Goal: Task Accomplishment & Management: Manage account settings

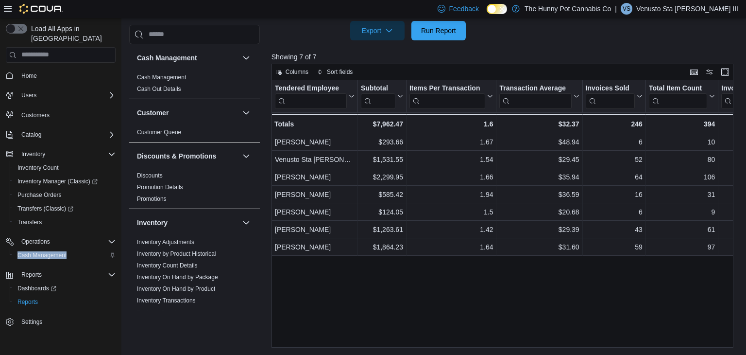
click at [39, 251] on span "Cash Management" at bounding box center [41, 255] width 49 height 8
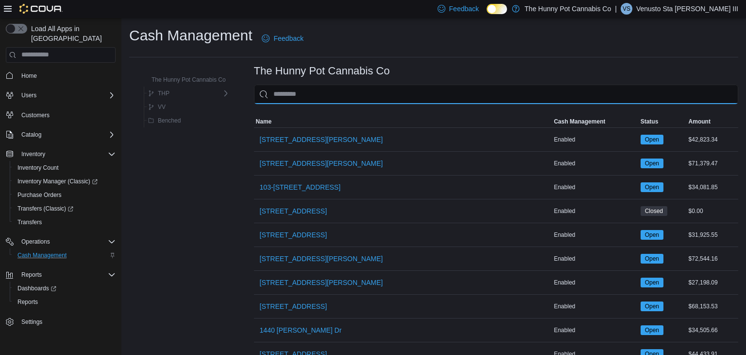
click at [289, 96] on input "This is a search bar. As you type, the results lower in the page will automatic…" at bounding box center [496, 94] width 484 height 19
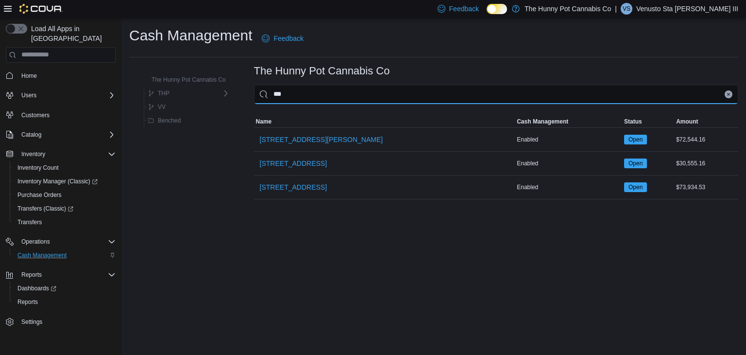
type input "****"
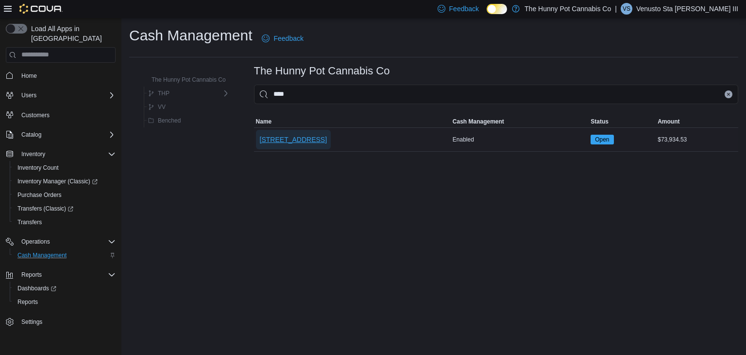
click at [271, 139] on span "[STREET_ADDRESS]" at bounding box center [293, 140] width 67 height 10
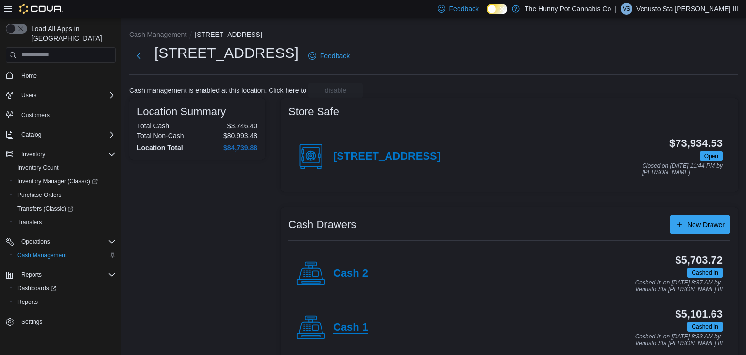
click at [359, 327] on h4 "Cash 1" at bounding box center [350, 327] width 35 height 13
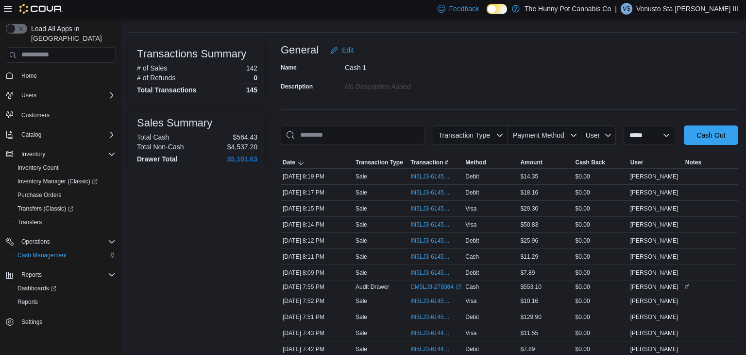
scroll to position [43, 0]
click at [422, 284] on link "CM5LJ3-278084 (opens in a new tab or window)" at bounding box center [435, 286] width 51 height 8
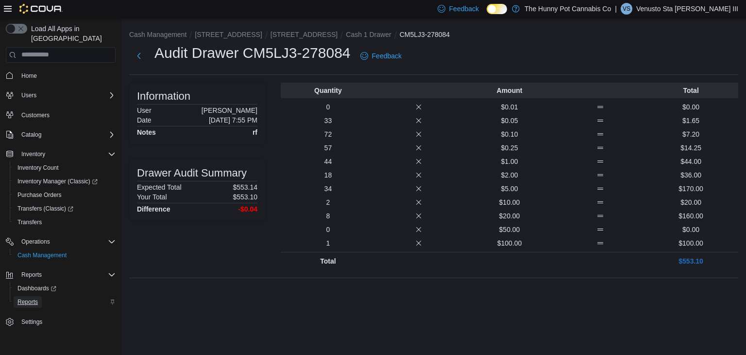
click at [32, 298] on span "Reports" at bounding box center [27, 302] width 20 height 8
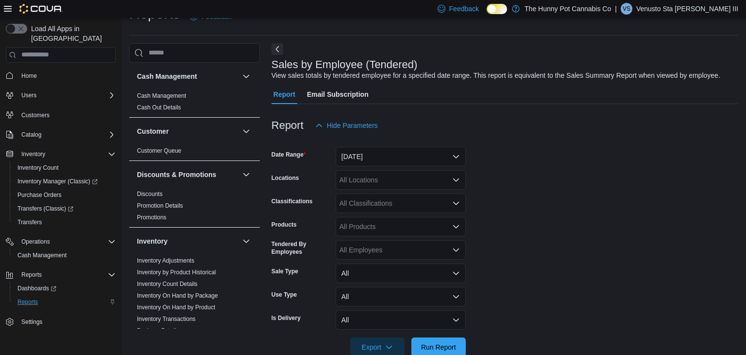
scroll to position [22, 0]
click at [364, 161] on button "Yesterday" at bounding box center [401, 155] width 130 height 19
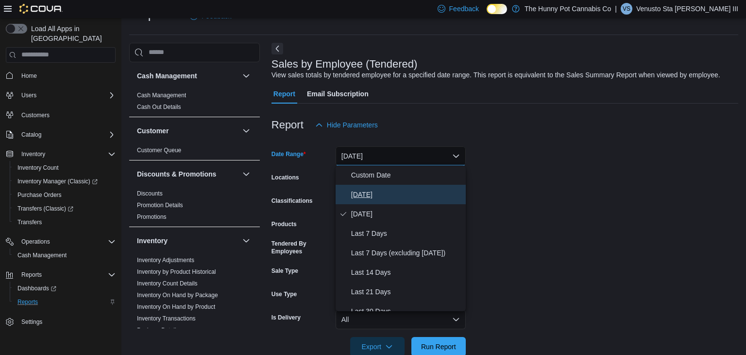
click at [364, 186] on button "Today" at bounding box center [401, 194] width 130 height 19
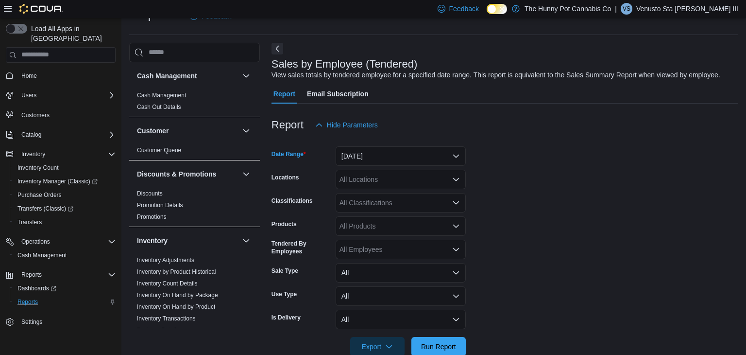
click at [362, 179] on div "All Locations" at bounding box center [401, 179] width 130 height 19
type input "****"
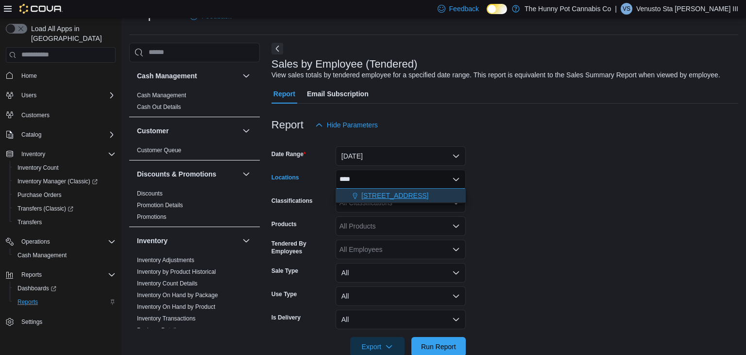
click at [368, 197] on span "[STREET_ADDRESS]" at bounding box center [394, 195] width 67 height 10
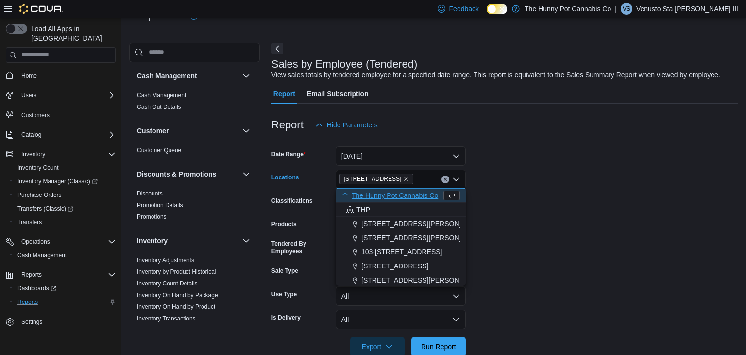
click at [558, 216] on form "Date Range Today Locations 2173 Yonge St Combo box. Selected. 2173 Yonge St. Pr…" at bounding box center [505, 245] width 467 height 221
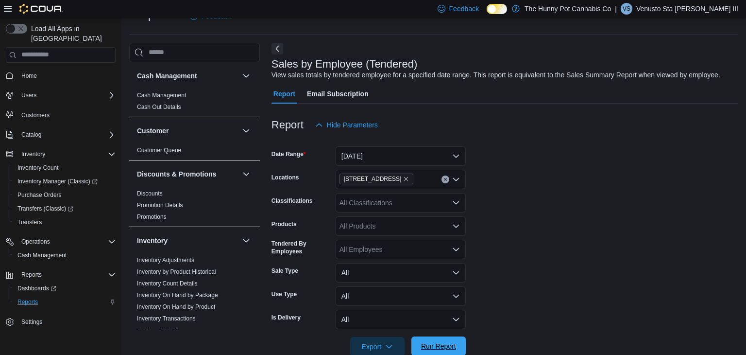
click at [456, 344] on span "Run Report" at bounding box center [438, 346] width 35 height 10
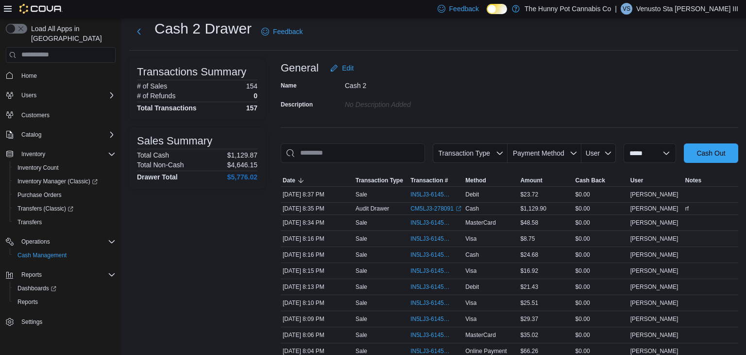
scroll to position [29, 0]
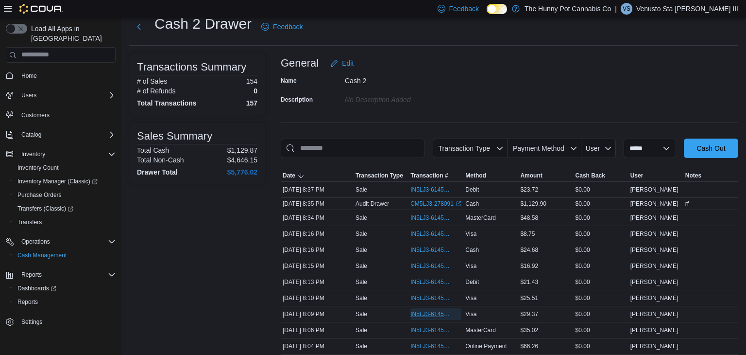
click at [433, 310] on span "IN5LJ3-6145227" at bounding box center [430, 314] width 41 height 8
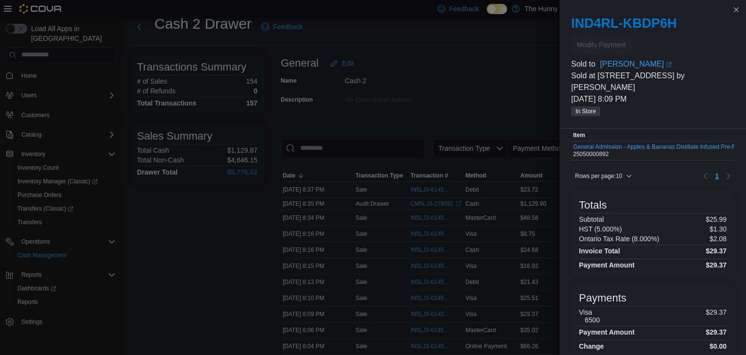
scroll to position [52, 0]
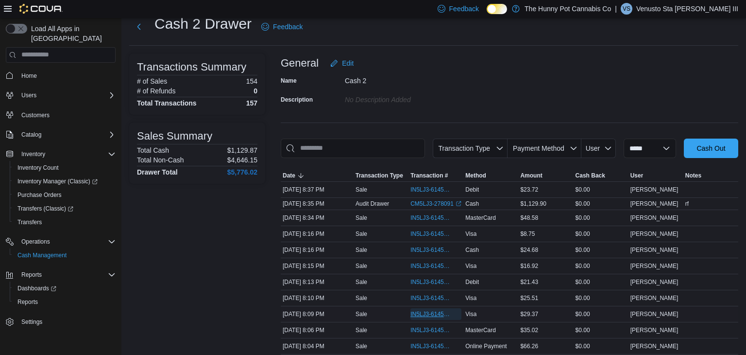
click at [424, 310] on span "IN5LJ3-6145227" at bounding box center [430, 314] width 41 height 8
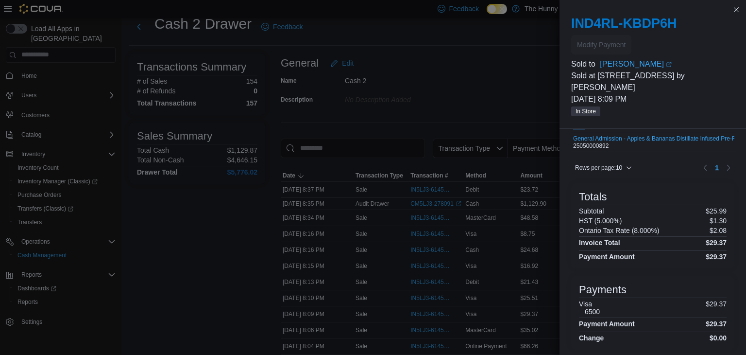
scroll to position [50, 0]
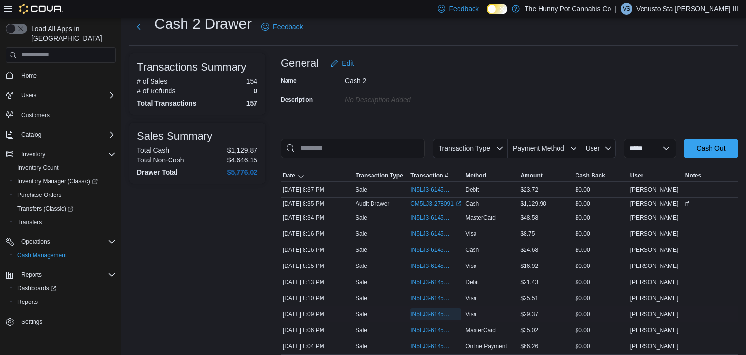
click at [426, 312] on span "IN5LJ3-6145227" at bounding box center [430, 314] width 41 height 8
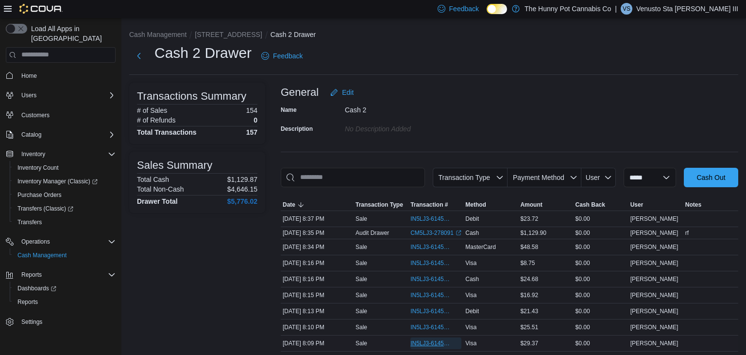
click at [431, 339] on span "IN5LJ3-6145227" at bounding box center [430, 343] width 41 height 8
click at [434, 310] on span "IN5LJ3-6145269" at bounding box center [430, 311] width 41 height 8
click at [437, 344] on span "IN5LJ3-6145227" at bounding box center [430, 343] width 41 height 8
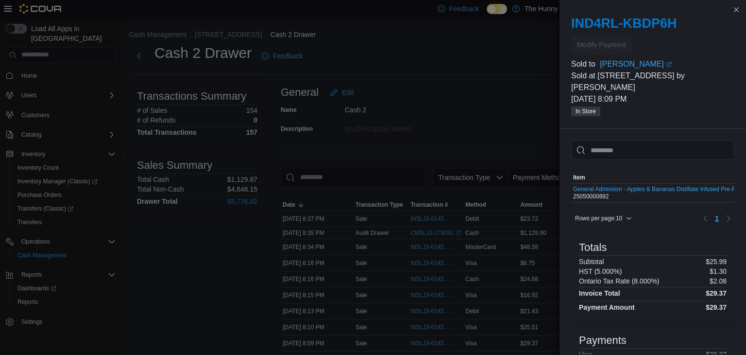
scroll to position [1, 0]
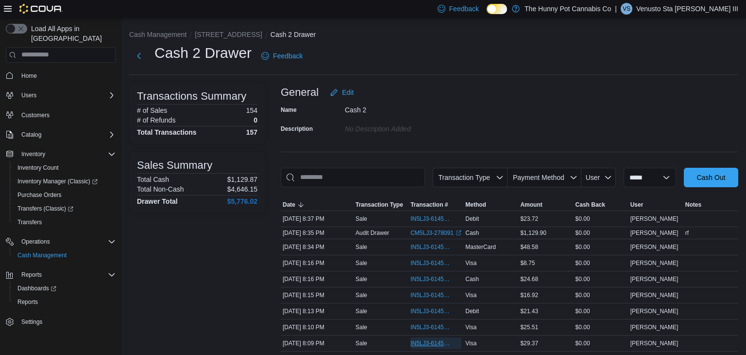
click at [435, 340] on span "IN5LJ3-6145227" at bounding box center [430, 343] width 41 height 8
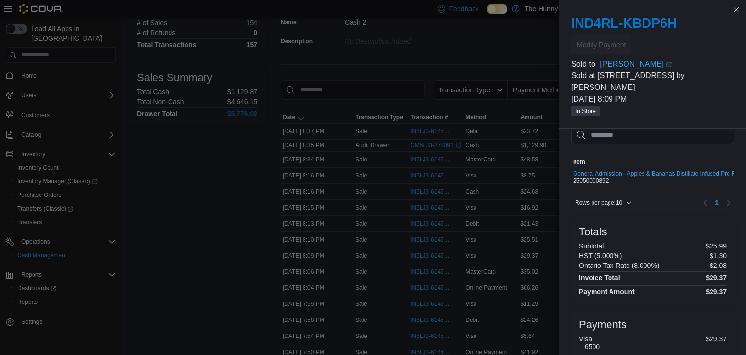
scroll to position [16, 0]
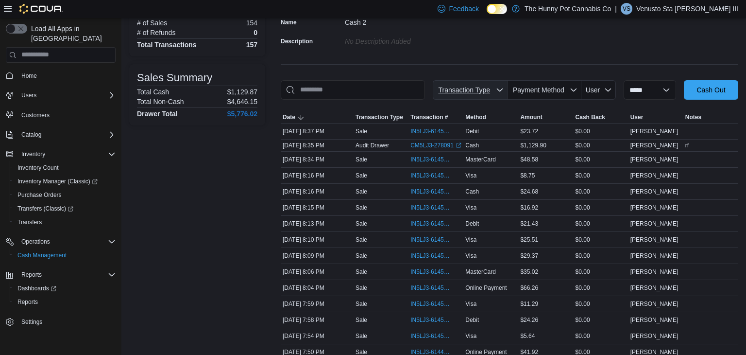
click at [440, 95] on span "Transaction Type" at bounding box center [470, 89] width 67 height 19
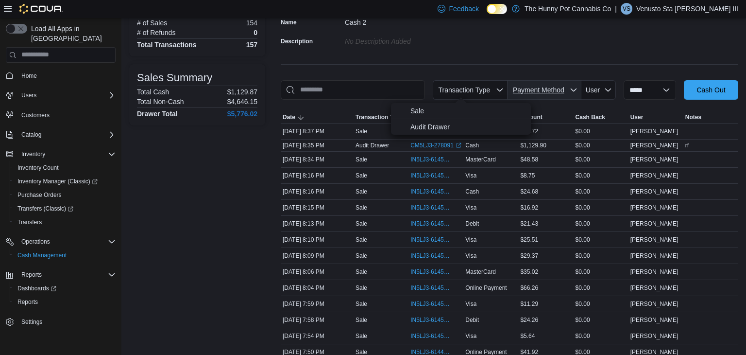
click at [513, 88] on span "Payment Method" at bounding box center [538, 90] width 51 height 8
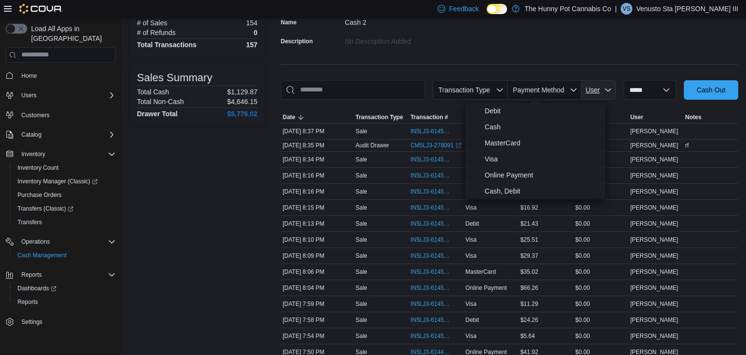
click at [593, 96] on span "User" at bounding box center [598, 89] width 27 height 19
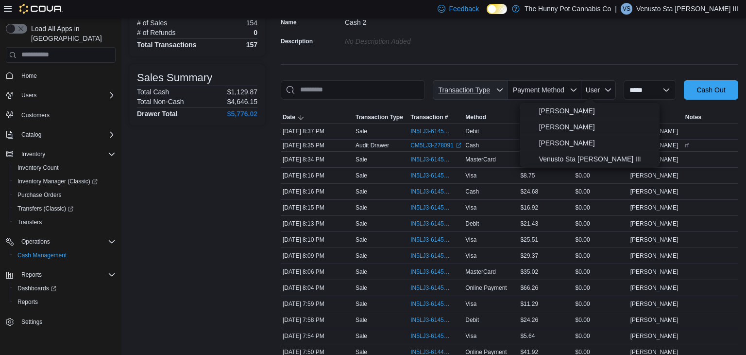
click at [449, 88] on span "Transaction Type" at bounding box center [464, 90] width 52 height 8
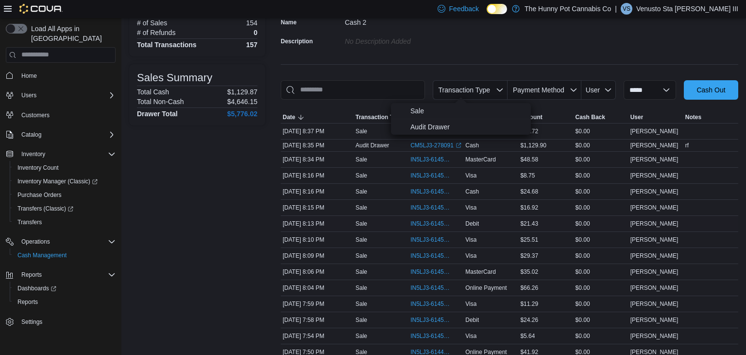
click at [525, 215] on td "Amount $21.43" at bounding box center [545, 223] width 55 height 16
click at [429, 173] on span "IN5LJ3-6145309" at bounding box center [430, 175] width 41 height 8
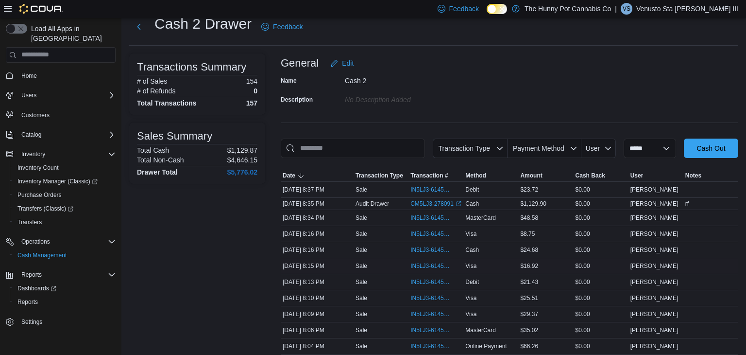
scroll to position [0, 0]
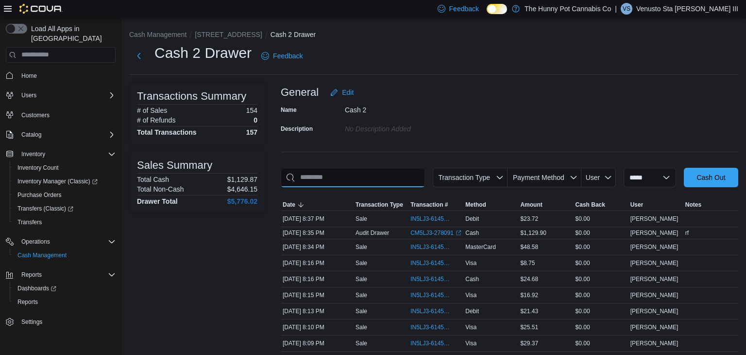
click at [322, 186] on input "This is a search bar. As you type, the results lower in the page will automatic…" at bounding box center [353, 177] width 144 height 19
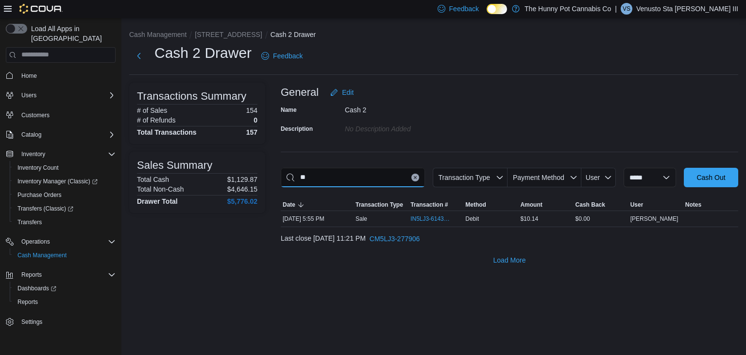
type input "*"
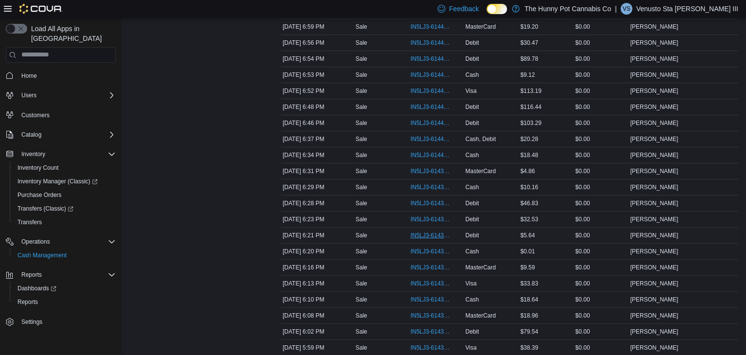
scroll to position [816, 0]
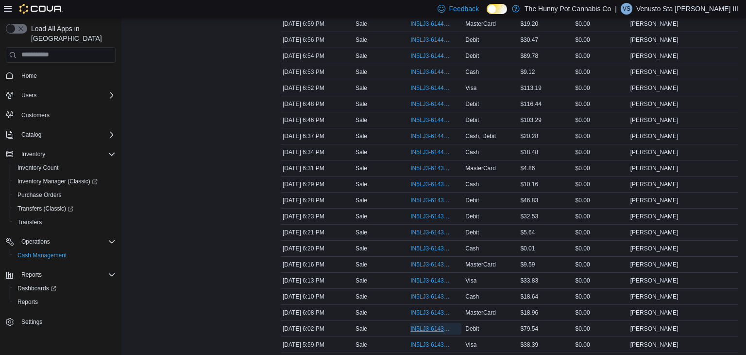
click at [420, 324] on span "IN5LJ3-6143601" at bounding box center [430, 328] width 41 height 8
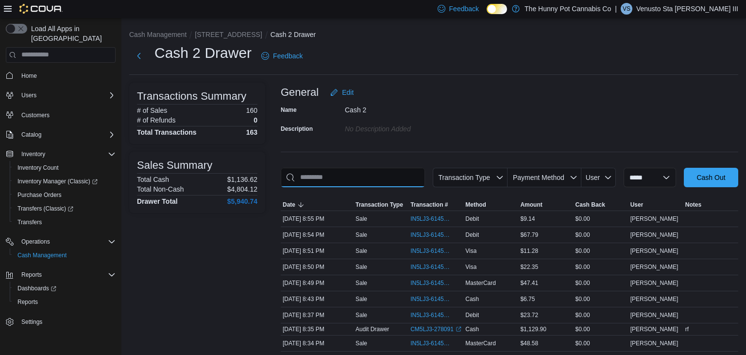
click at [326, 173] on input "This is a search bar. As you type, the results lower in the page will automatic…" at bounding box center [353, 177] width 144 height 19
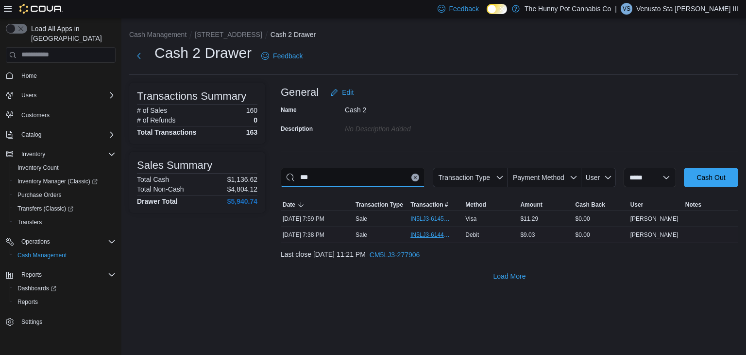
type input "***"
click at [423, 232] on span "IN5LJ3-6144849" at bounding box center [430, 235] width 41 height 8
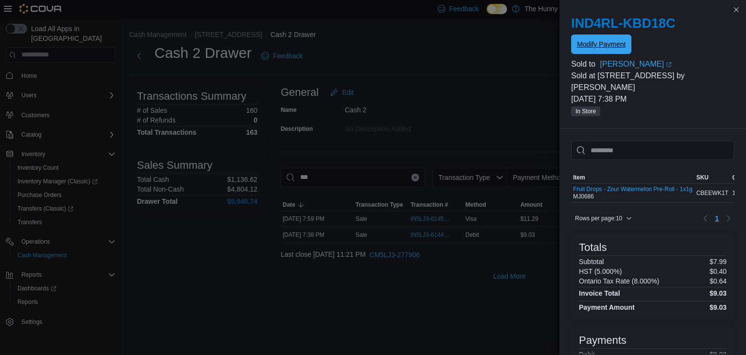
click at [575, 37] on button "Modify Payment" at bounding box center [601, 43] width 60 height 19
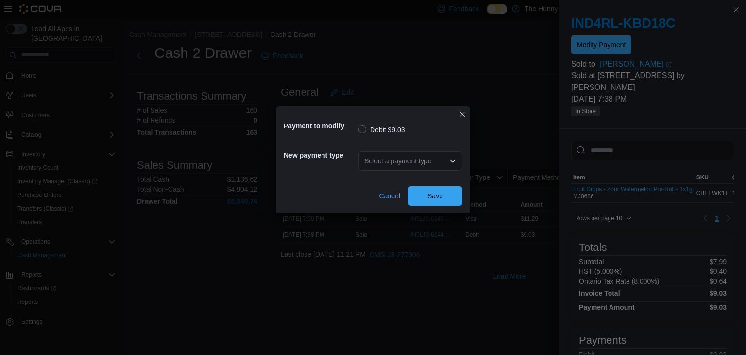
click at [450, 164] on div "Select a payment type" at bounding box center [410, 160] width 104 height 19
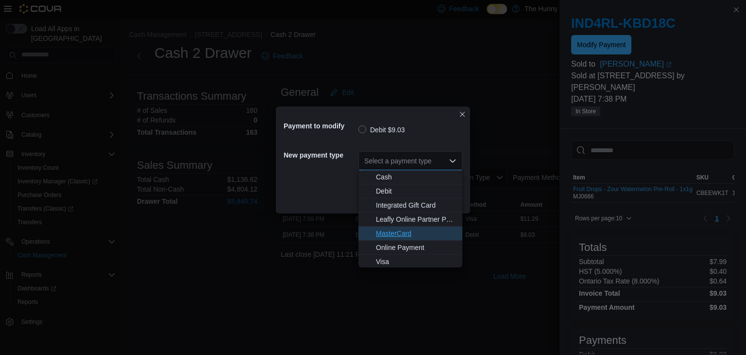
click at [397, 234] on span "MasterCard" at bounding box center [416, 233] width 81 height 10
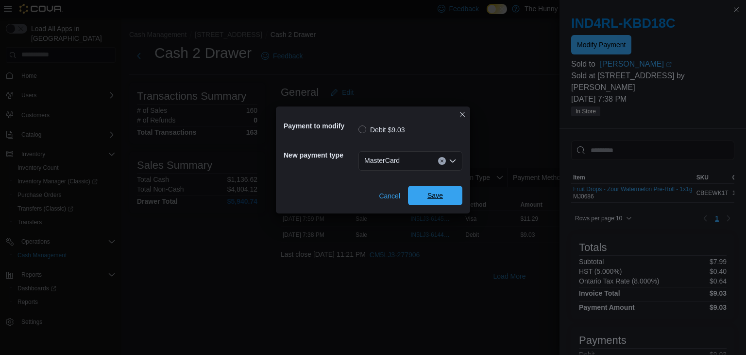
click at [435, 192] on span "Save" at bounding box center [435, 195] width 16 height 10
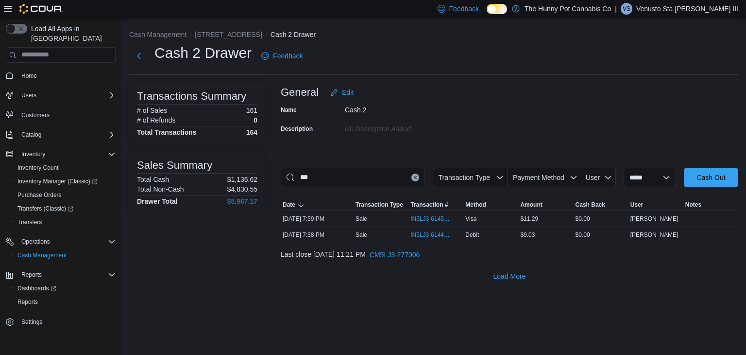
click at [414, 178] on icon "Clear input" at bounding box center [415, 177] width 2 height 2
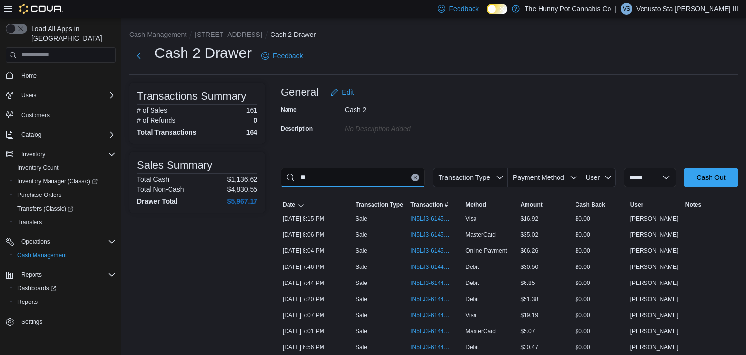
type input "*"
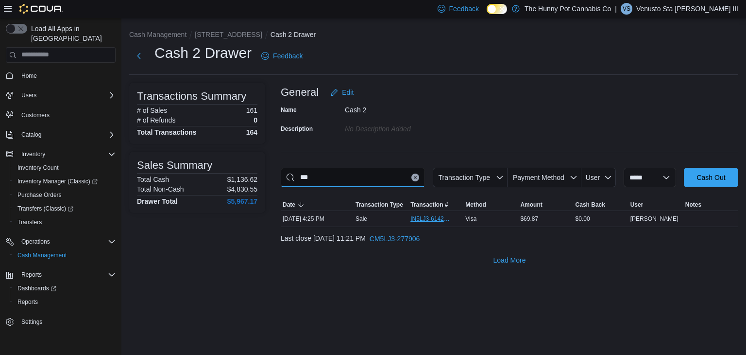
type input "***"
click at [421, 219] on span "IN5LJ3-6142362" at bounding box center [430, 219] width 41 height 8
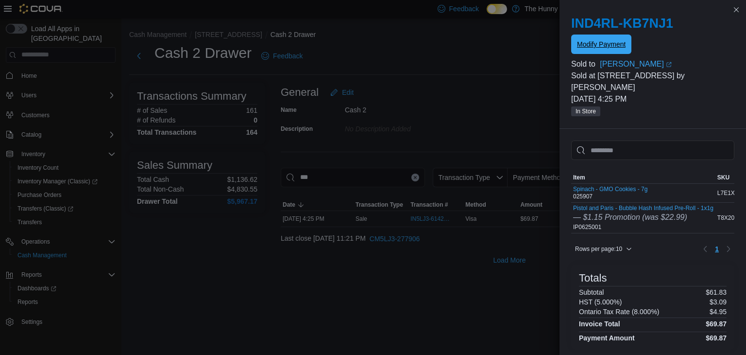
click at [620, 38] on span "Modify Payment" at bounding box center [601, 43] width 49 height 19
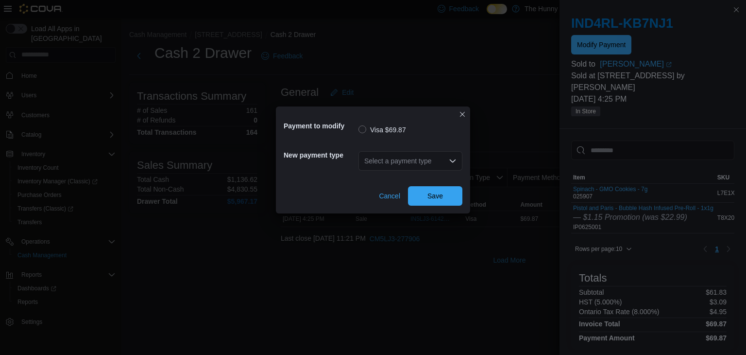
click at [437, 165] on div "Select a payment type" at bounding box center [410, 160] width 104 height 19
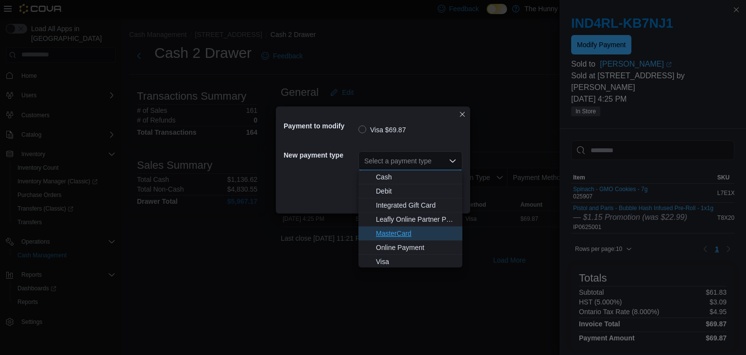
click at [414, 238] on button "MasterCard" at bounding box center [410, 233] width 104 height 14
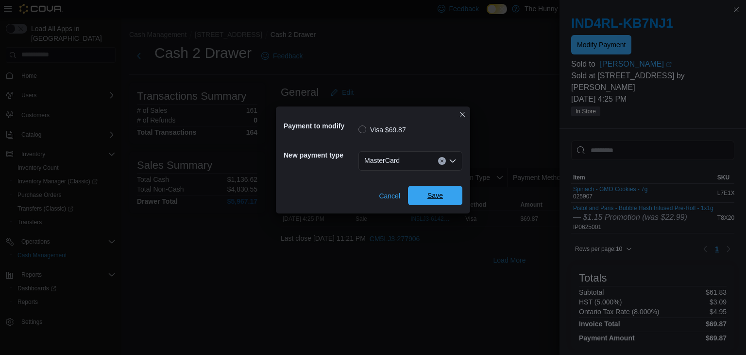
click at [444, 204] on span "Save" at bounding box center [435, 195] width 43 height 19
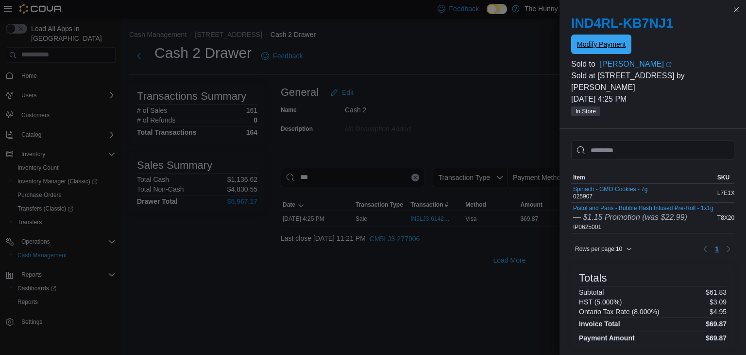
click at [610, 42] on span "Modify Payment" at bounding box center [601, 44] width 49 height 10
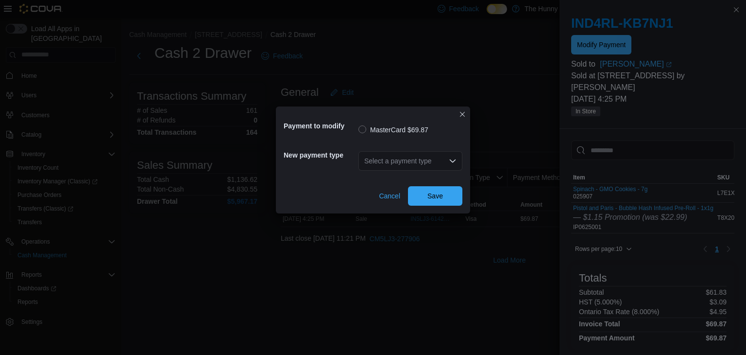
click at [392, 165] on div "Select a payment type" at bounding box center [410, 160] width 104 height 19
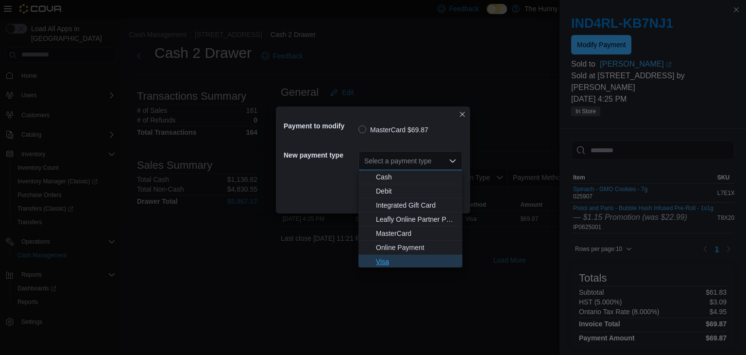
click at [384, 255] on button "Visa" at bounding box center [410, 262] width 104 height 14
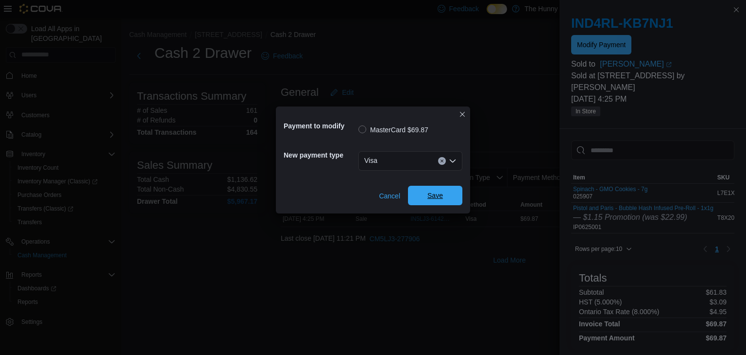
click at [434, 188] on span "Save" at bounding box center [435, 195] width 43 height 19
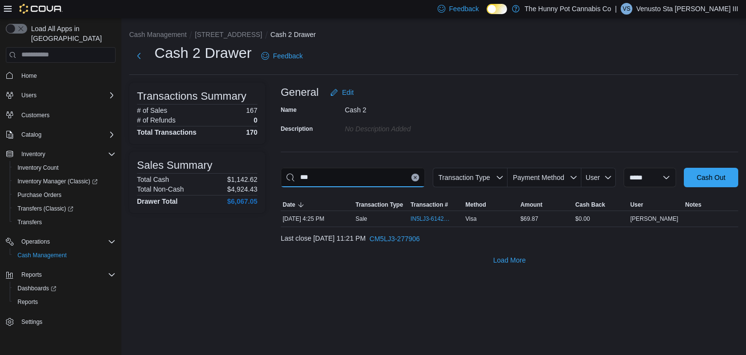
click at [407, 181] on input "***" at bounding box center [353, 177] width 144 height 19
click at [411, 179] on button "Clear input" at bounding box center [415, 177] width 8 height 8
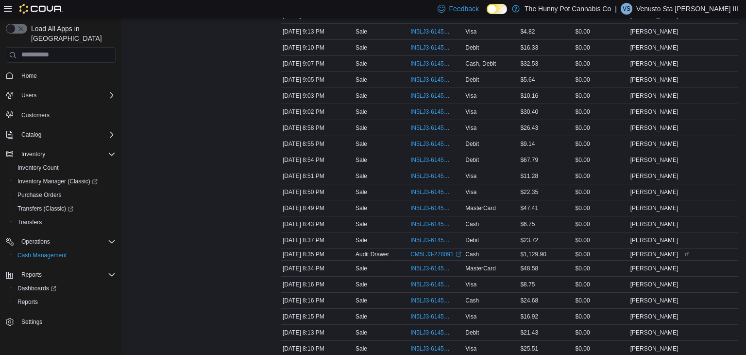
scroll to position [235, 0]
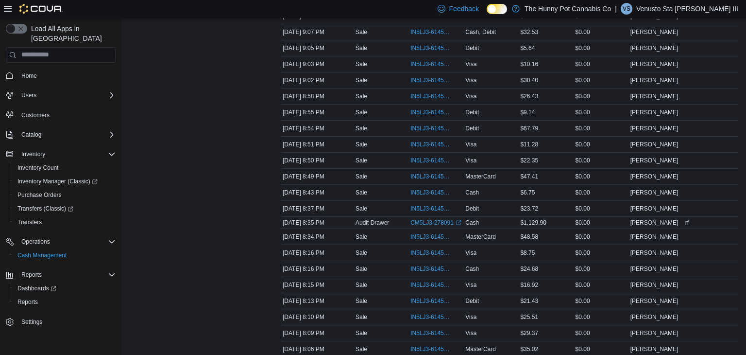
click at [423, 226] on div "CM5LJ3-278091 (opens in a new tab or window)" at bounding box center [435, 223] width 55 height 12
click at [422, 221] on link "CM5LJ3-278091 (opens in a new tab or window)" at bounding box center [435, 223] width 51 height 8
